Goal: Task Accomplishment & Management: Complete application form

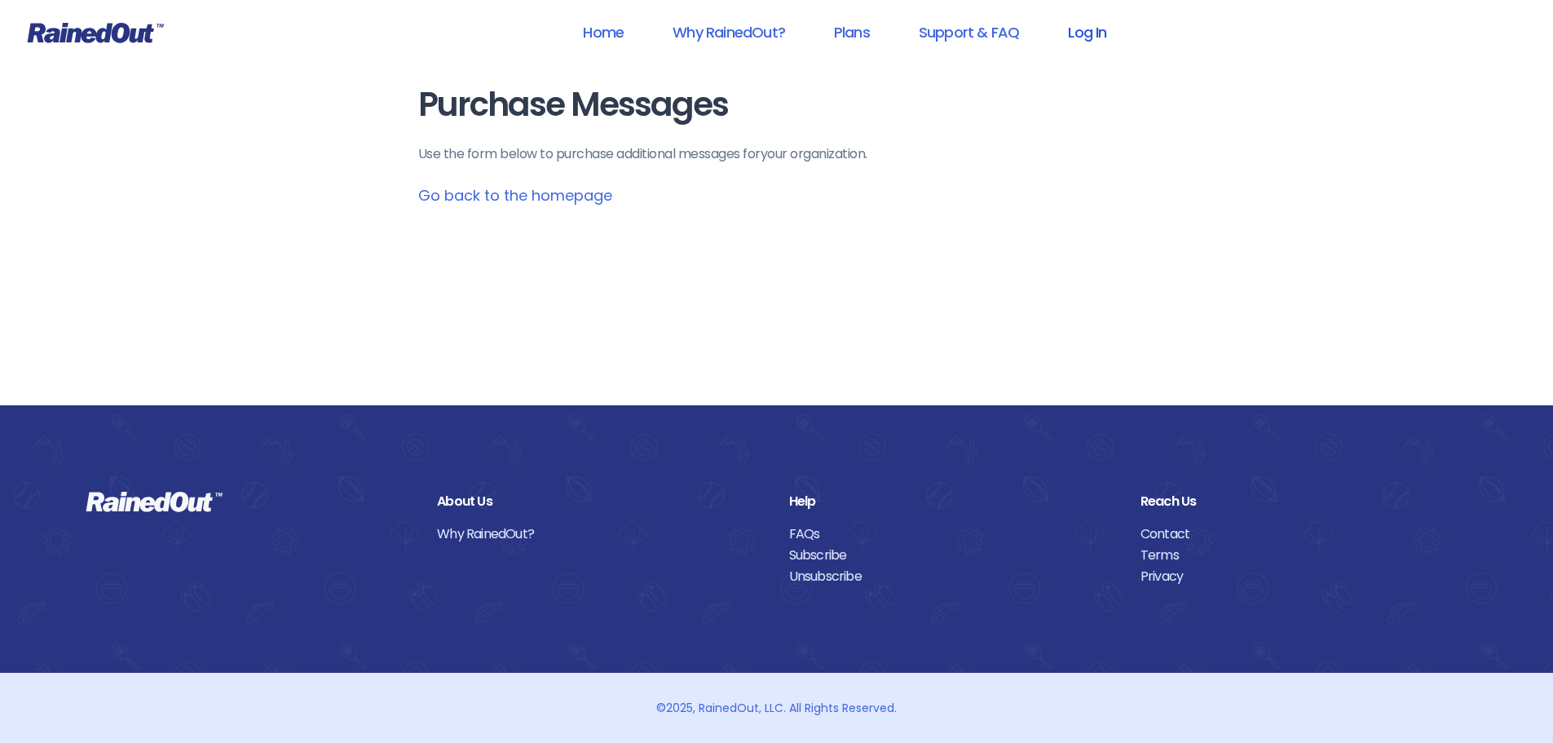
click at [1100, 35] on link "Log In" at bounding box center [1087, 32] width 81 height 37
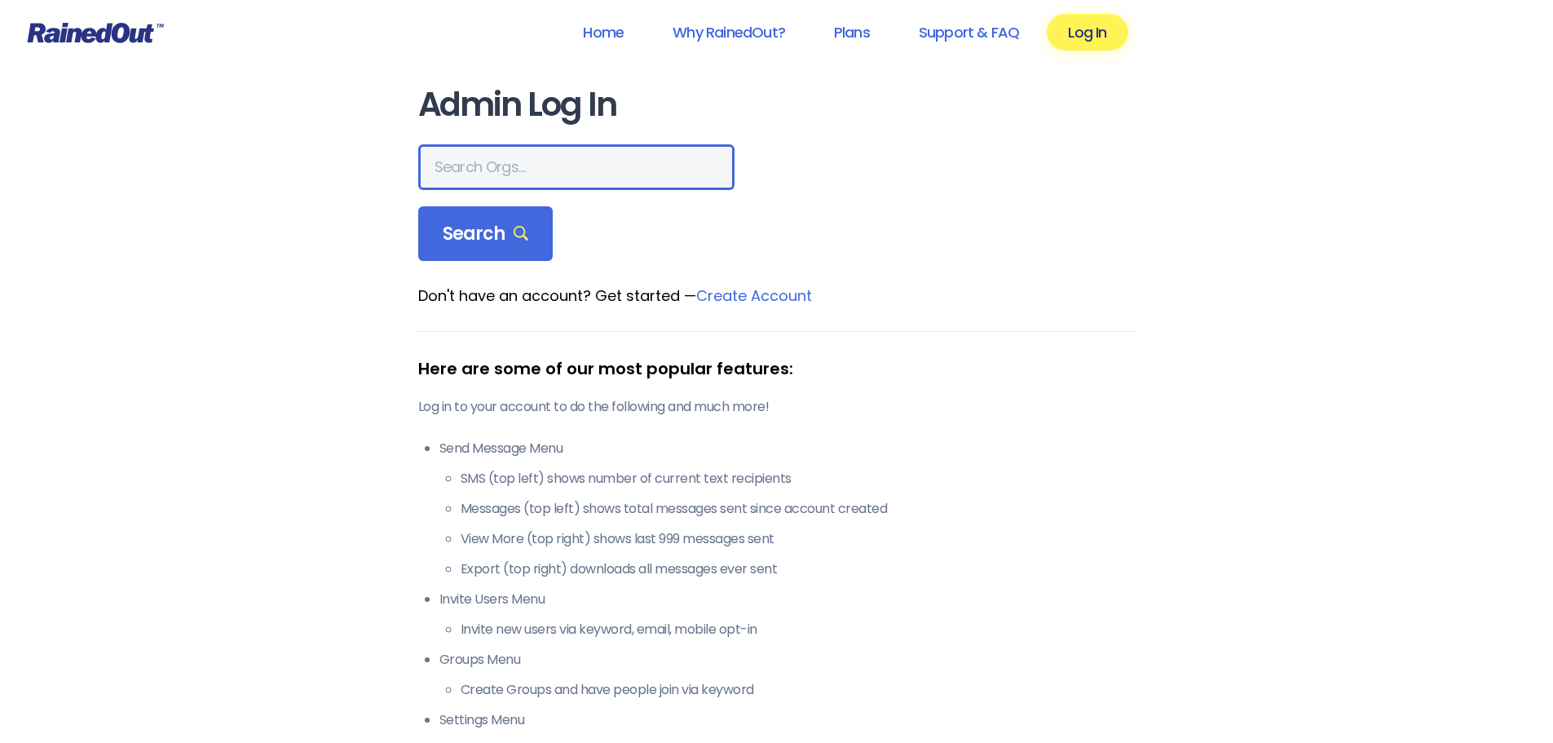
click at [472, 177] on input "text" at bounding box center [576, 167] width 316 height 46
type input "city of [GEOGRAPHIC_DATA] rec"
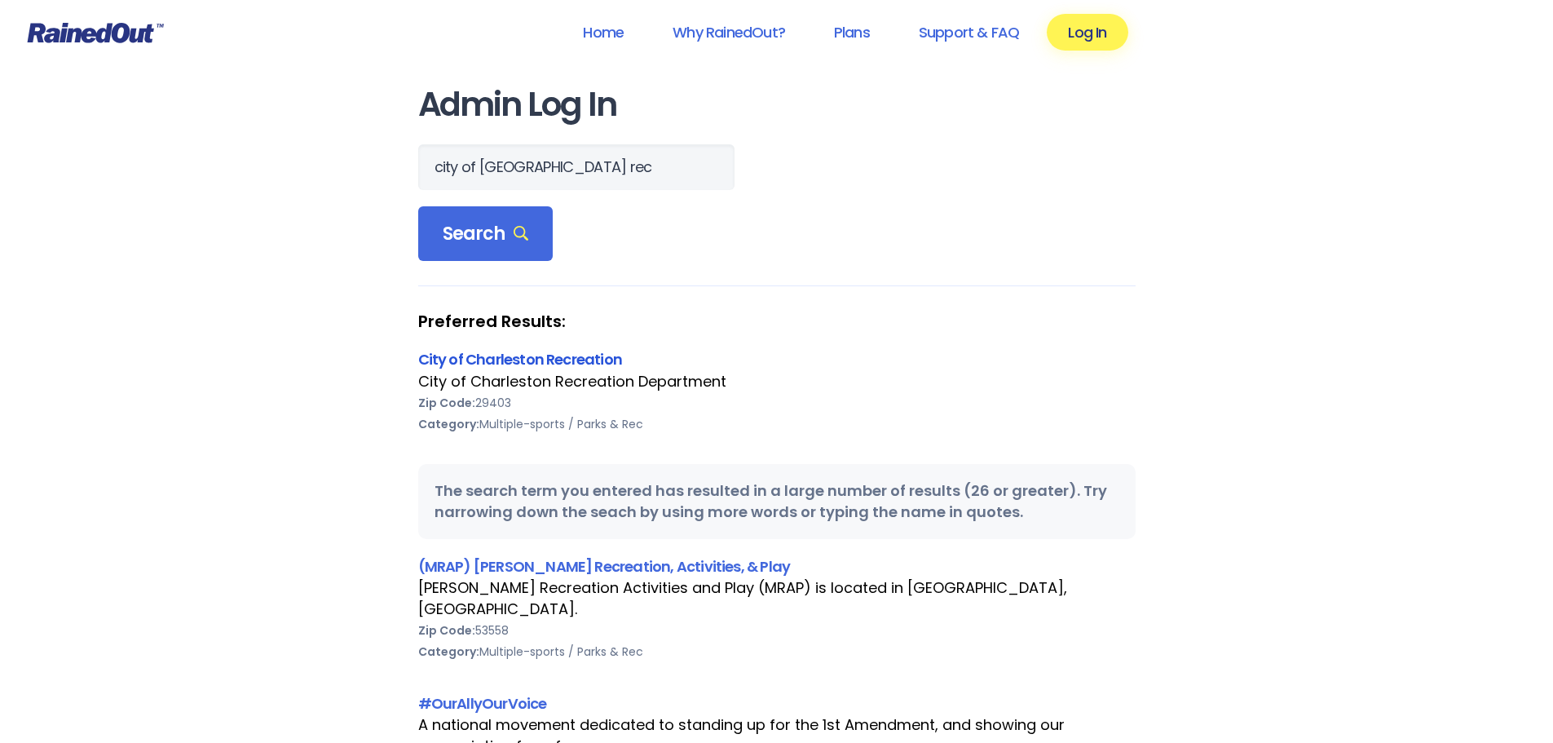
click at [557, 360] on link "City of Charleston Recreation" at bounding box center [520, 359] width 205 height 20
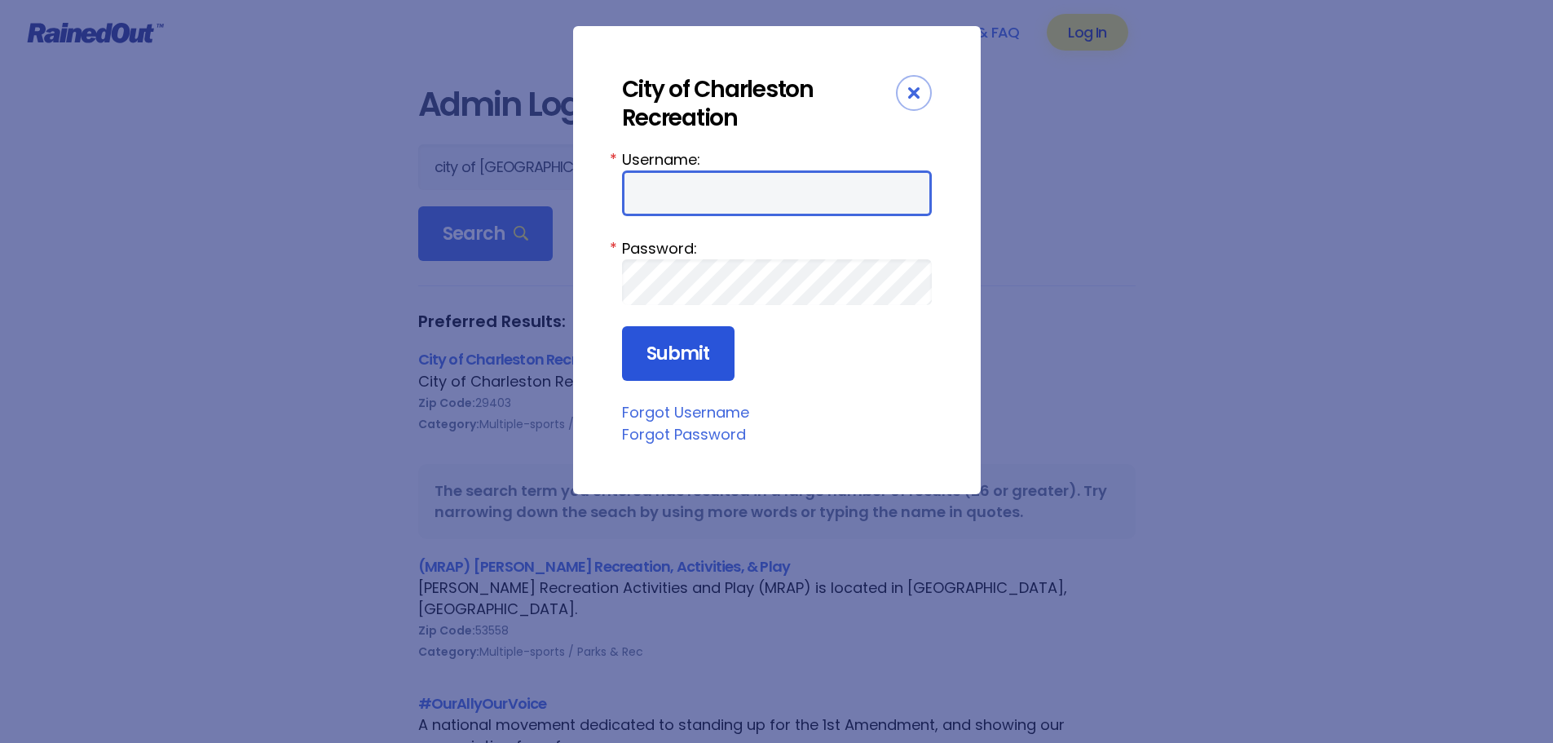
type input "Maybank"
click at [691, 362] on input "Submit" at bounding box center [678, 353] width 113 height 55
